Goal: Task Accomplishment & Management: Use online tool/utility

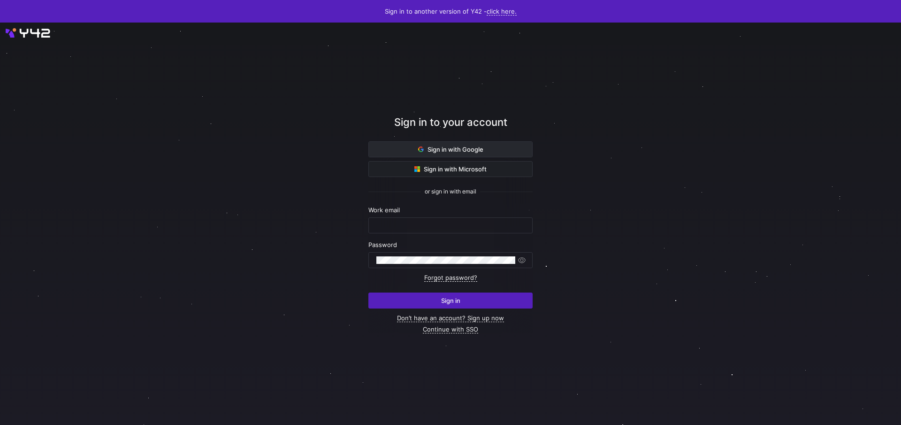
click at [381, 152] on span at bounding box center [450, 149] width 163 height 15
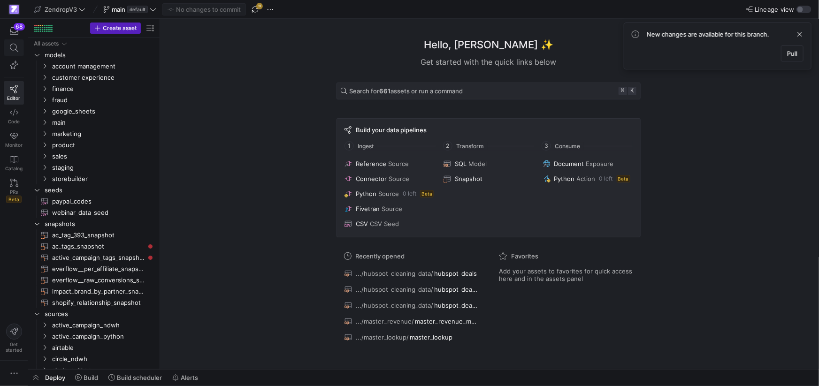
click at [16, 49] on icon at bounding box center [14, 48] width 8 height 8
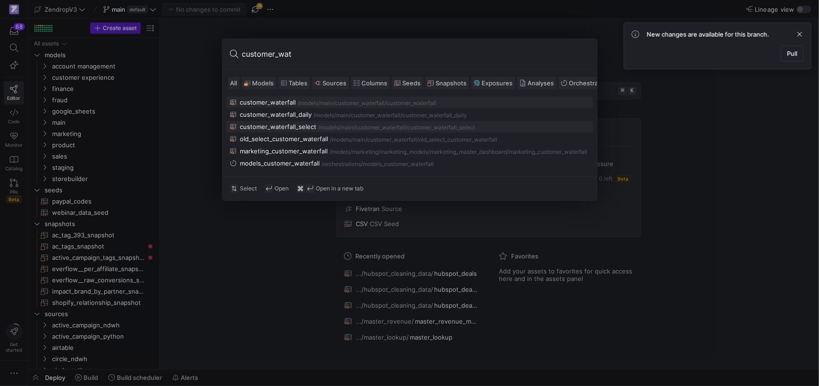
type input "customer_wat"
click at [274, 128] on div "customer_waterfall_select" at bounding box center [278, 127] width 77 height 8
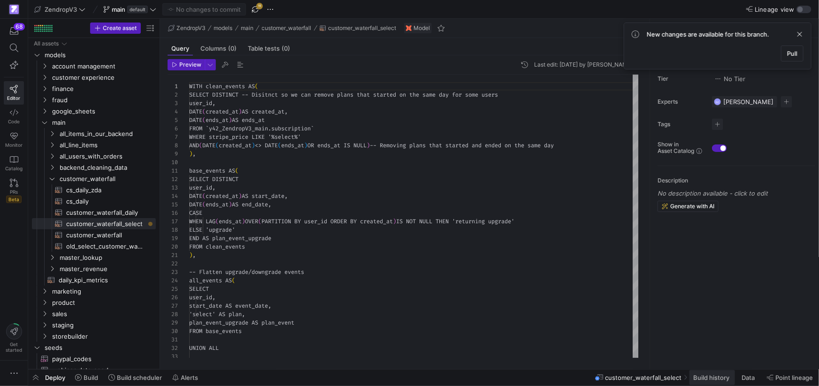
scroll to position [85, 0]
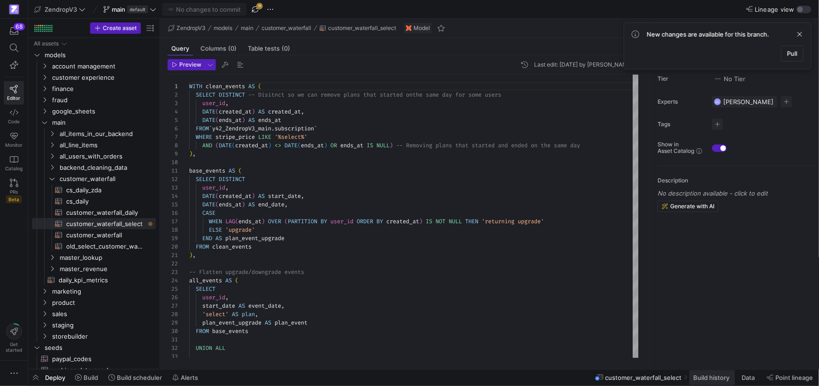
click at [721, 382] on span at bounding box center [713, 377] width 46 height 15
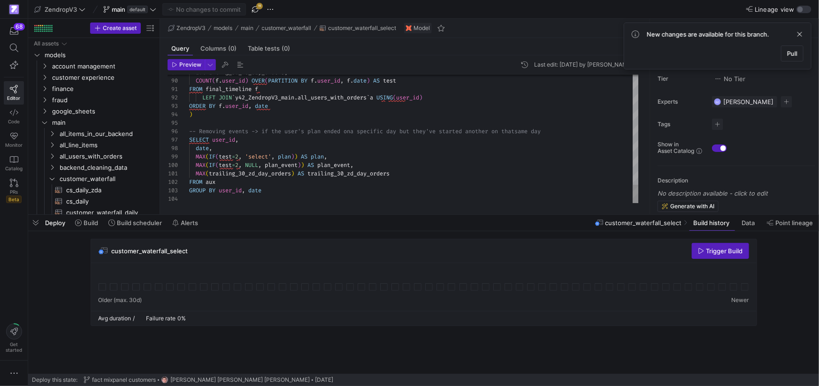
drag, startPoint x: 183, startPoint y: 64, endPoint x: 300, endPoint y: 82, distance: 119.2
click at [183, 64] on span "Preview" at bounding box center [190, 65] width 22 height 7
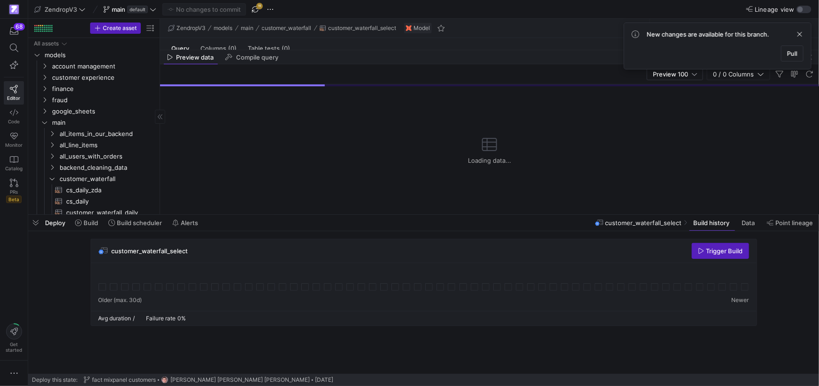
click at [38, 224] on span "button" at bounding box center [35, 223] width 15 height 16
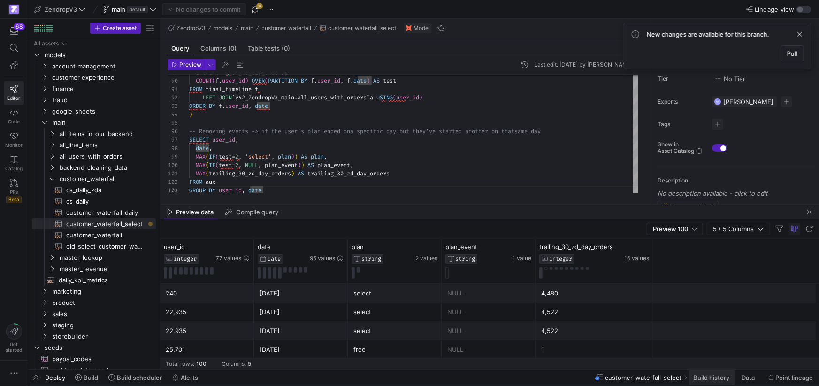
click at [707, 378] on span "Build history" at bounding box center [711, 378] width 36 height 8
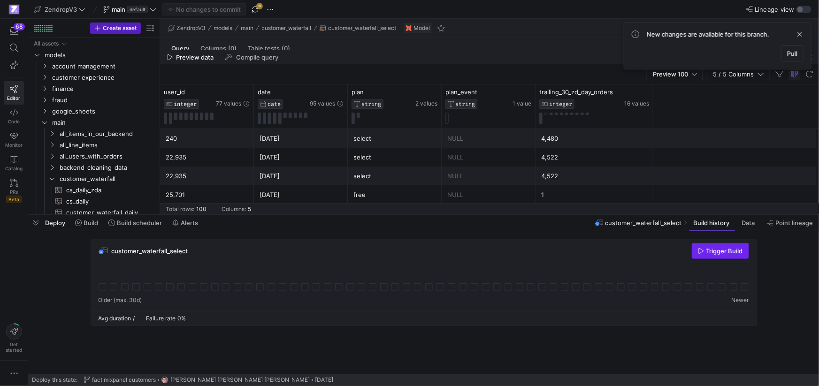
click at [731, 254] on span "Trigger Build" at bounding box center [725, 251] width 37 height 8
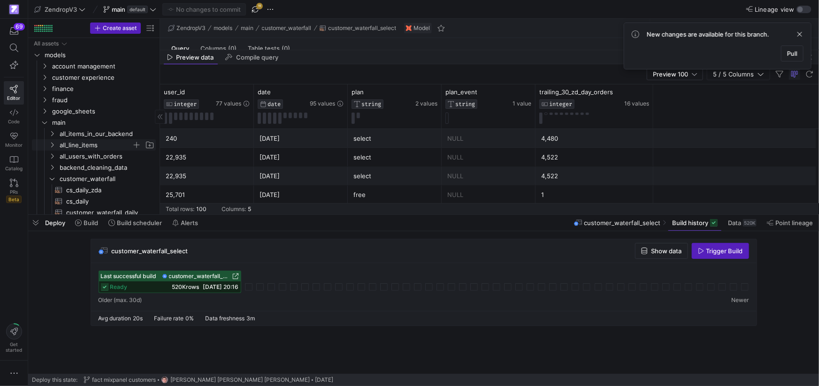
click at [54, 144] on icon "Press SPACE to select this row." at bounding box center [52, 145] width 7 height 6
click at [111, 166] on span "all_line_items​​​​​​​​​​" at bounding box center [105, 167] width 79 height 11
type textarea "-- ## Final Model: Order Performance -- Joins stg_first_order with user fulfill…"
